Goal: Navigation & Orientation: Find specific page/section

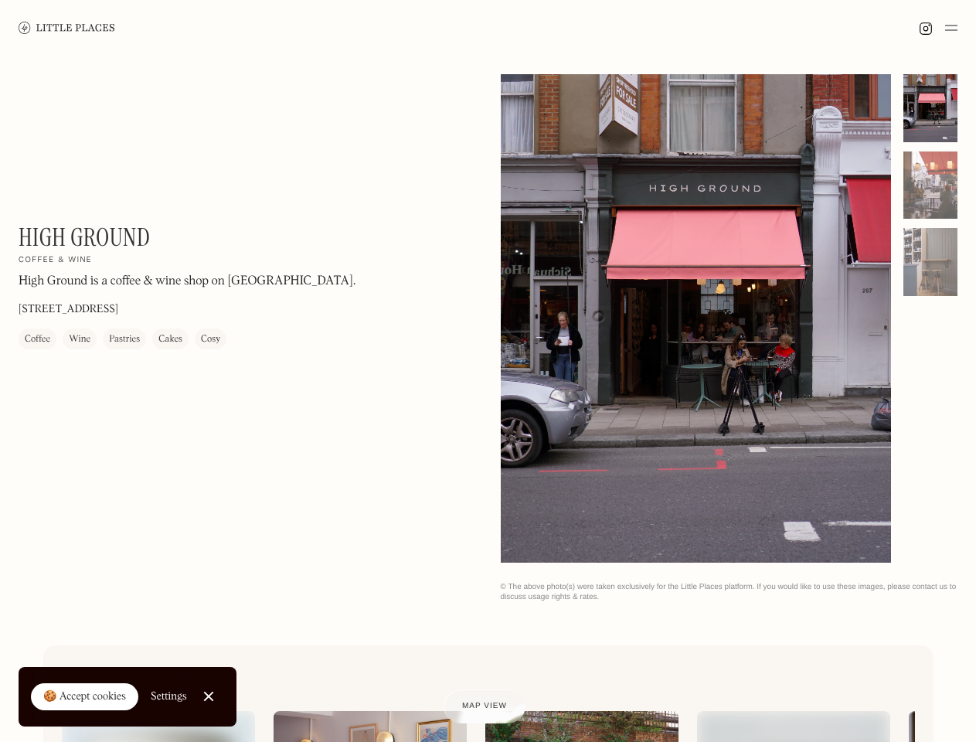
click at [952, 28] on img at bounding box center [951, 28] width 12 height 19
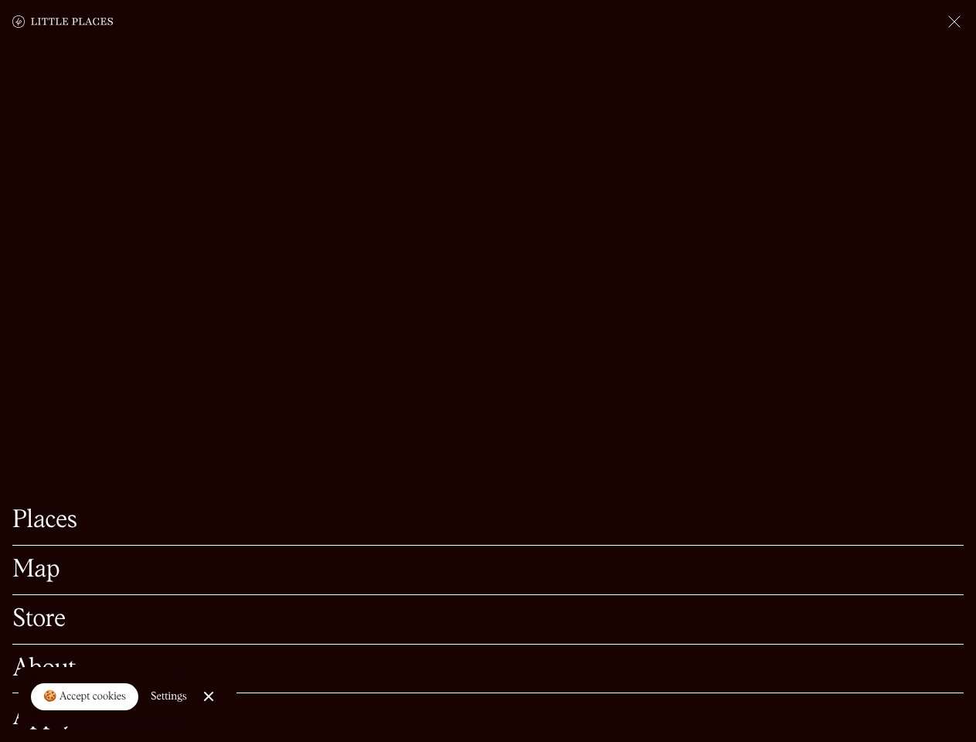
click at [85, 697] on div "🍪 Accept cookies" at bounding box center [84, 697] width 83 height 15
checkbox input "true"
click at [169, 697] on div "Settings" at bounding box center [169, 696] width 36 height 11
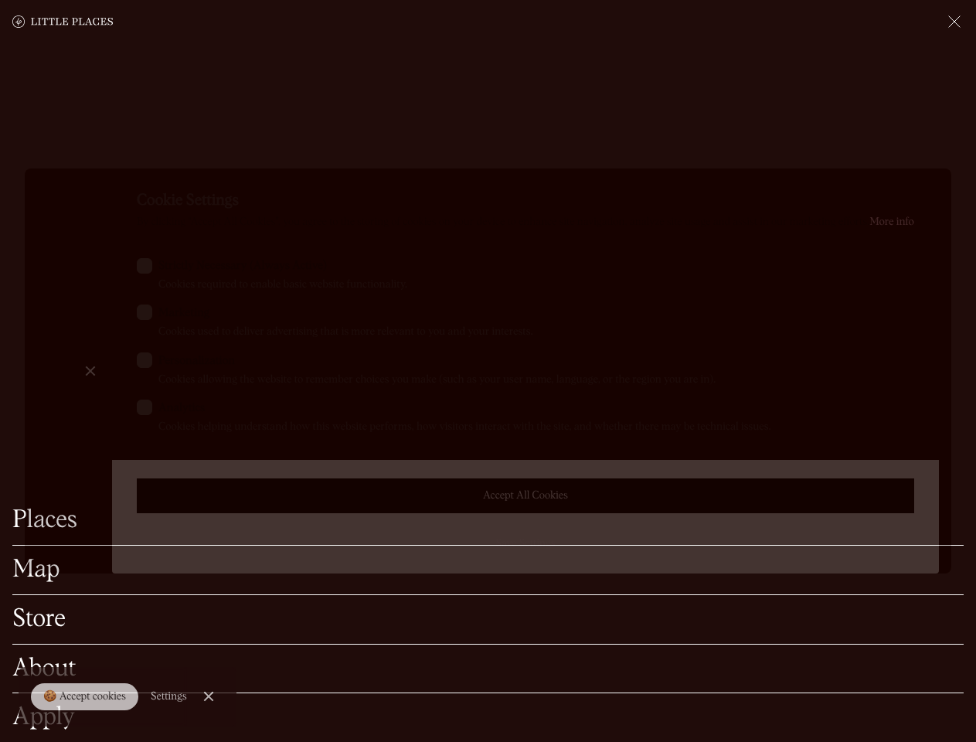
click at [210, 697] on div at bounding box center [488, 371] width 976 height 742
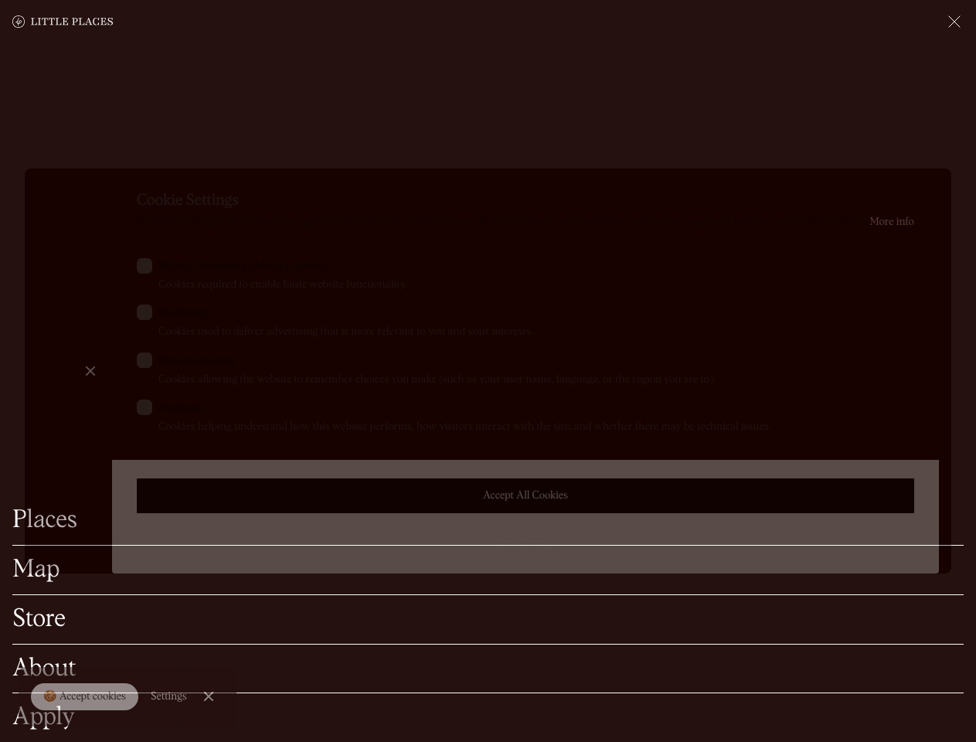
click at [697, 320] on label "Marketing Cookies used to deliver advertising that is more relevant to you and …" at bounding box center [526, 323] width 778 height 36
click at [169, 315] on input "Marketing Cookies used to deliver advertising that is more relevant to you and …" at bounding box center [163, 310] width 10 height 10
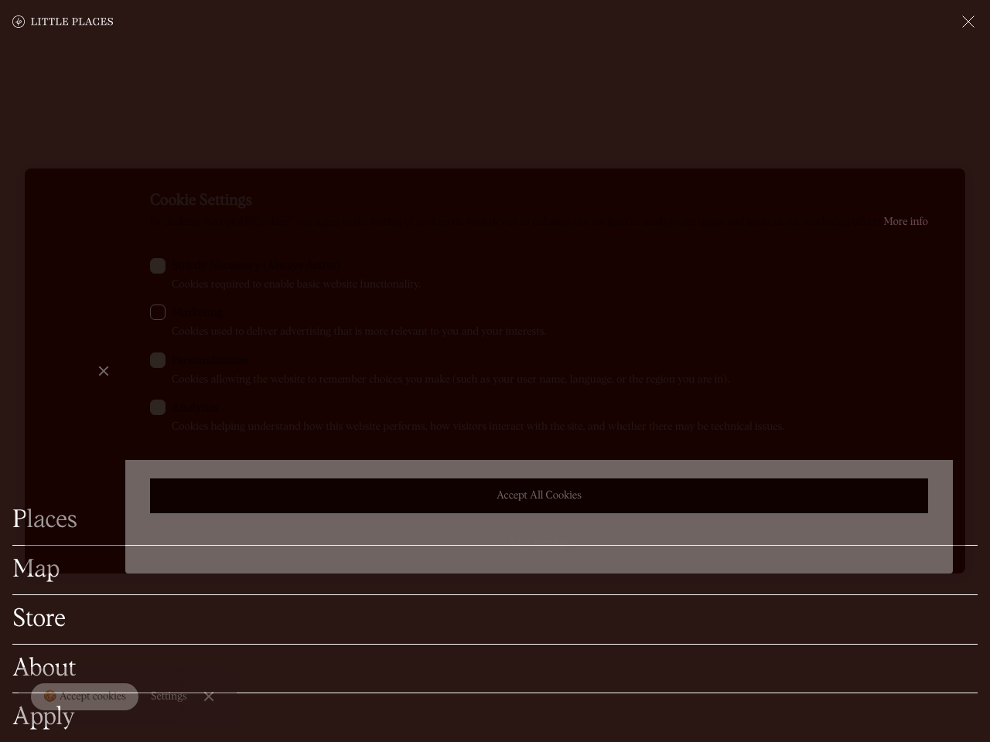
click at [697, 319] on label "Marketing Cookies used to deliver advertising that is more relevant to you and …" at bounding box center [539, 323] width 778 height 36
click at [182, 315] on input "Marketing Cookies used to deliver advertising that is more relevant to you and …" at bounding box center [177, 310] width 10 height 10
checkbox input "true"
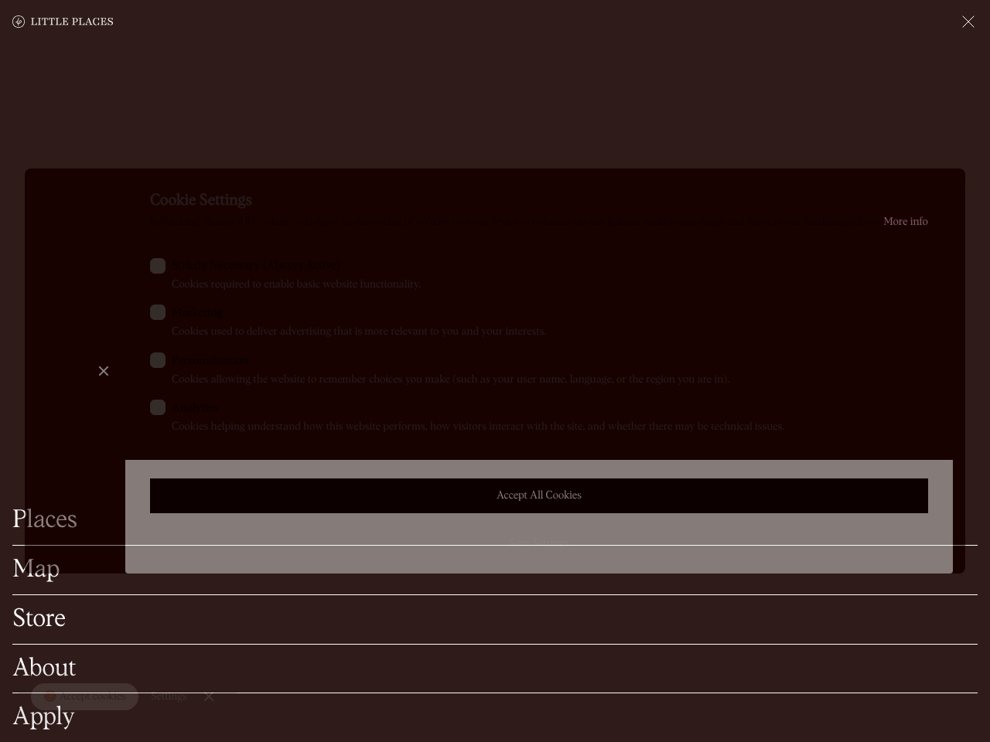
click at [931, 108] on div at bounding box center [495, 371] width 990 height 742
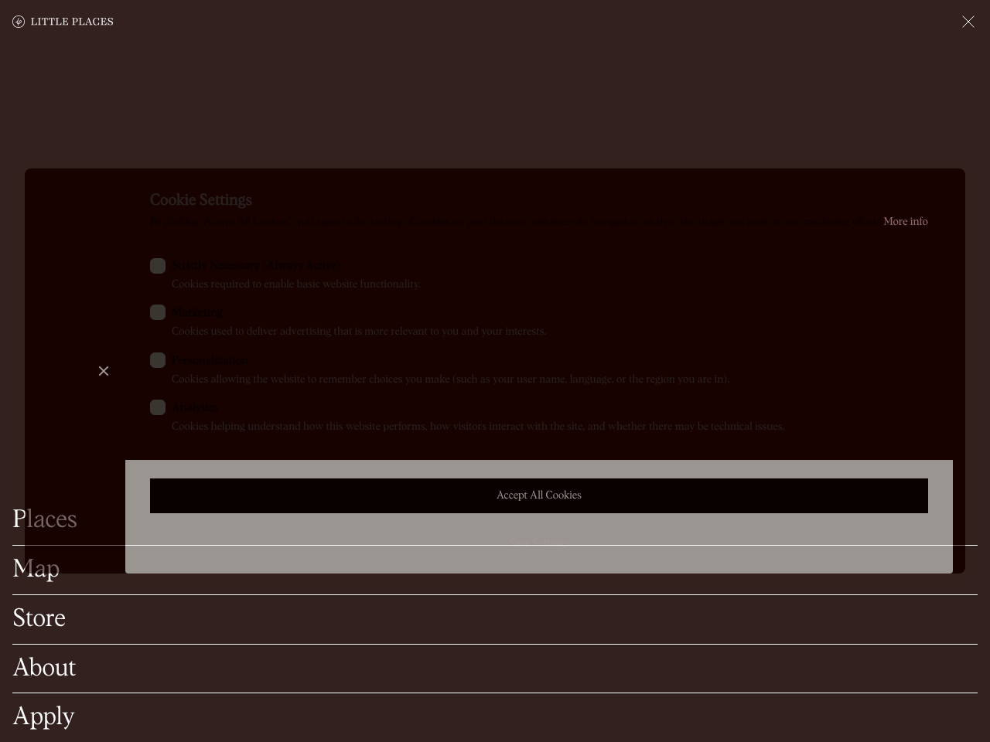
click at [931, 186] on div "Cookie Settings By clicking “Accept All Cookies”, you agree to the storing of c…" at bounding box center [538, 371] width 827 height 405
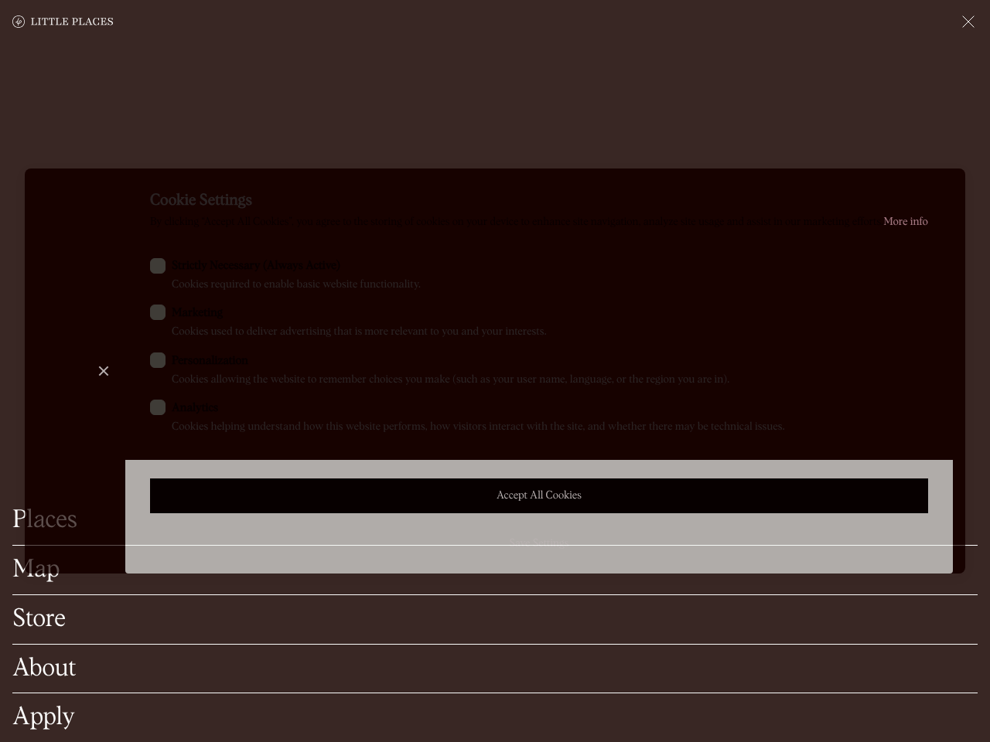
click at [931, 262] on div "Cookie Settings By clicking “Accept All Cookies”, you agree to the storing of c…" at bounding box center [538, 371] width 827 height 405
